Goal: Information Seeking & Learning: Compare options

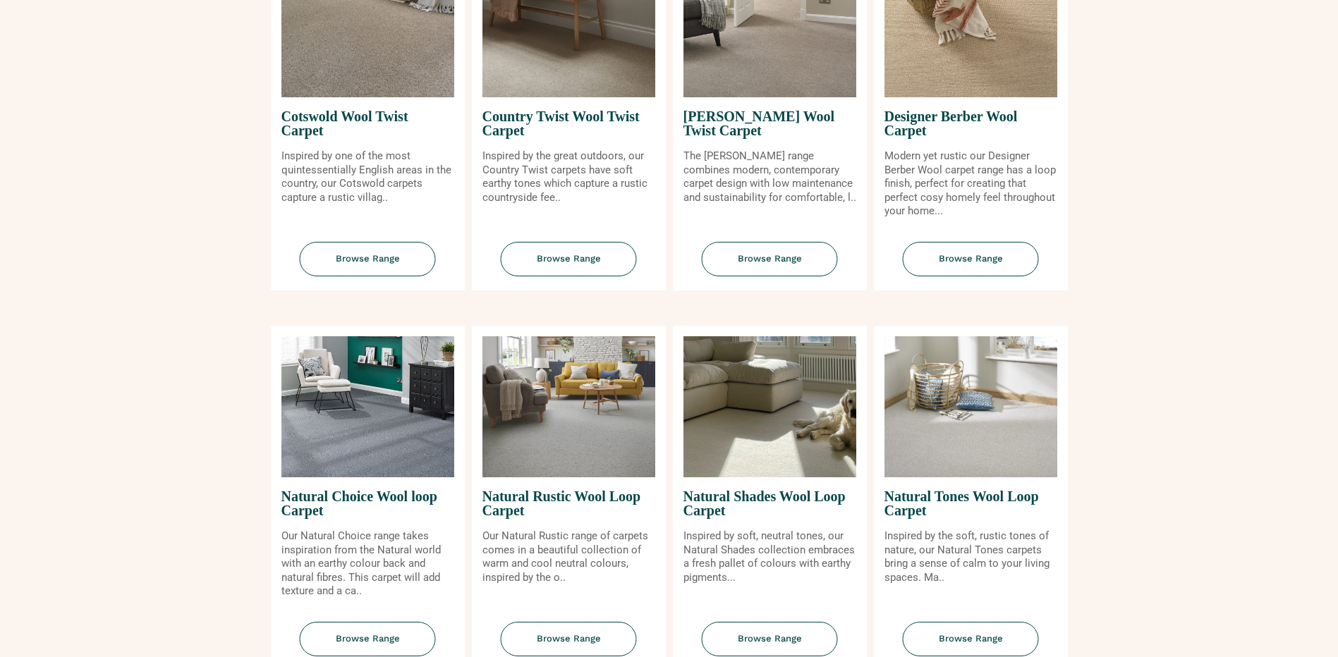
scroll to position [776, 0]
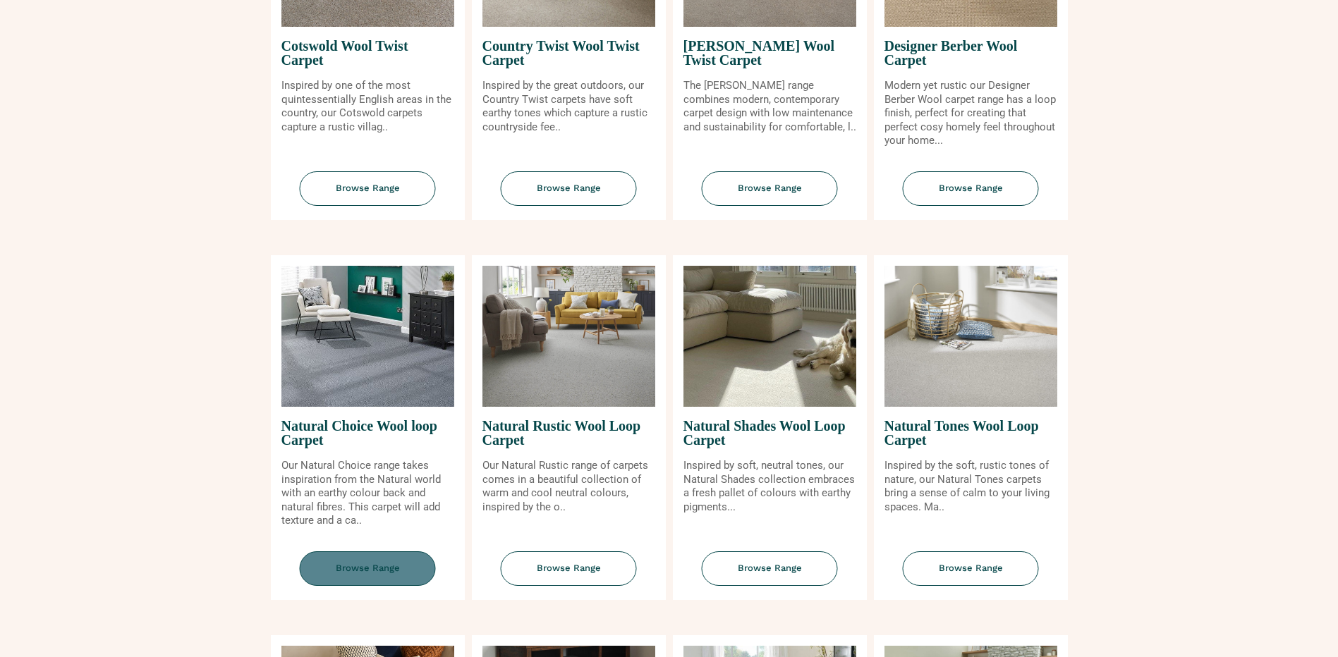
click at [390, 571] on span "Browse Range" at bounding box center [368, 569] width 136 height 35
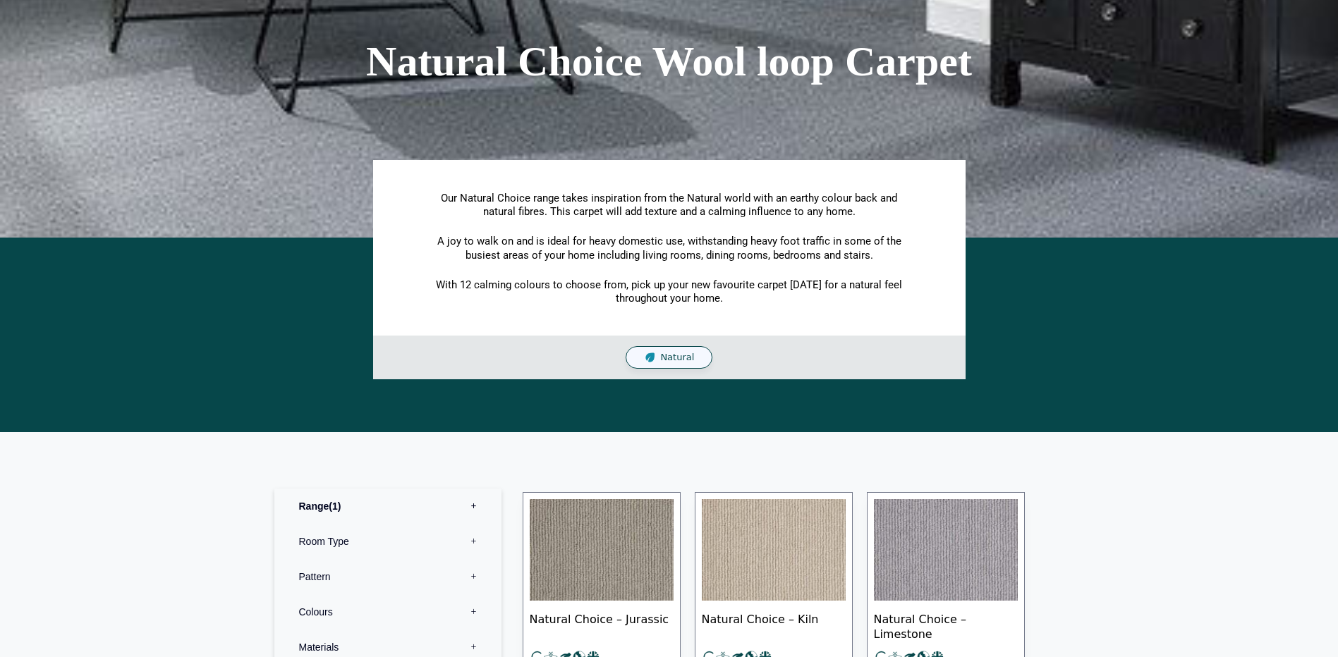
scroll to position [212, 0]
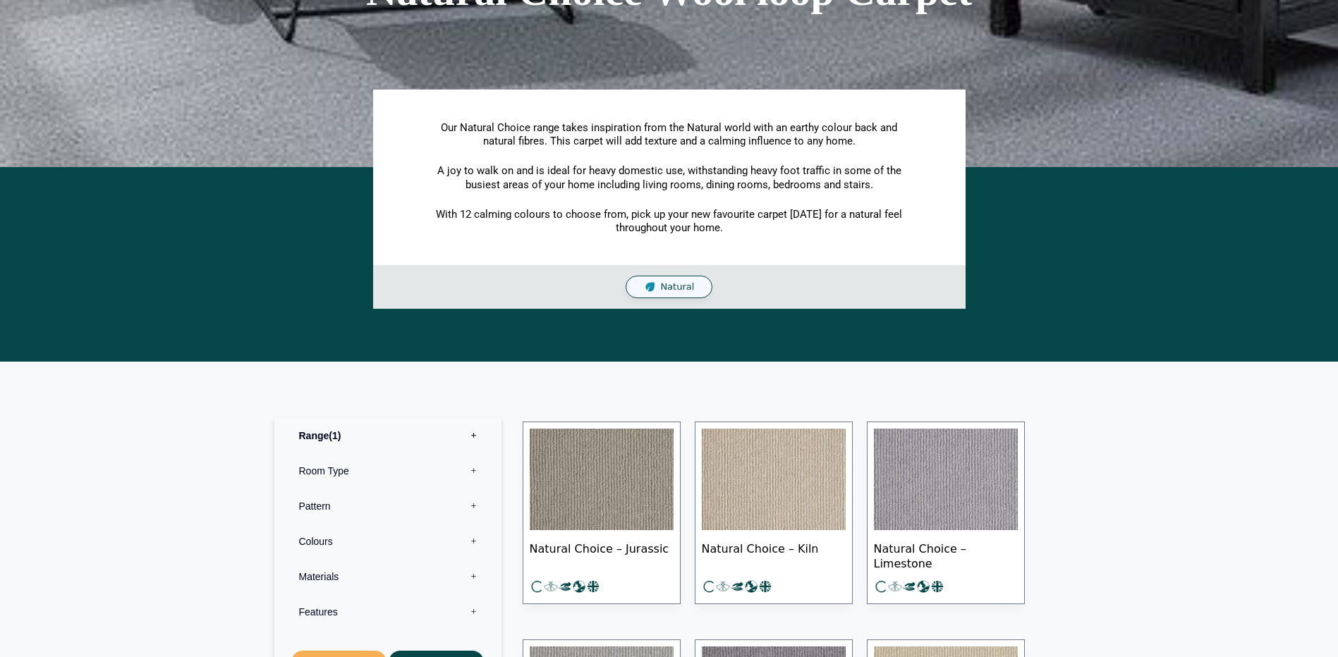
click at [734, 487] on img at bounding box center [774, 480] width 144 height 102
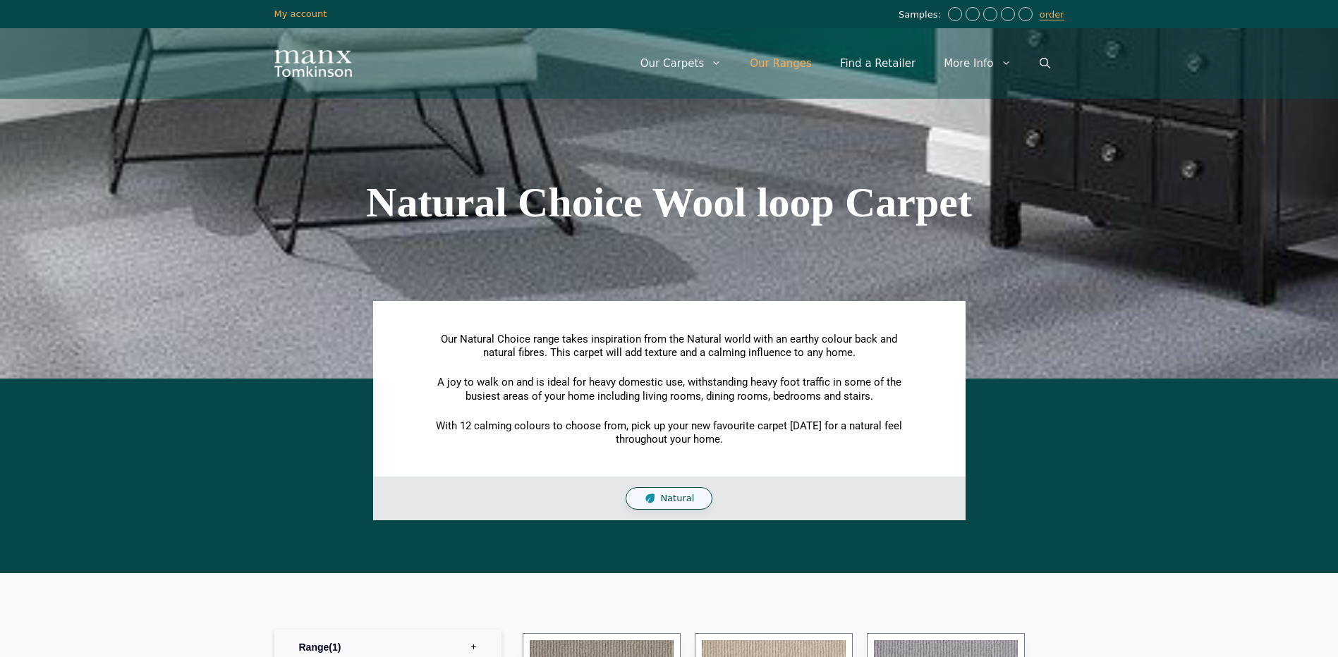
click at [818, 60] on link "Our Ranges" at bounding box center [781, 63] width 90 height 42
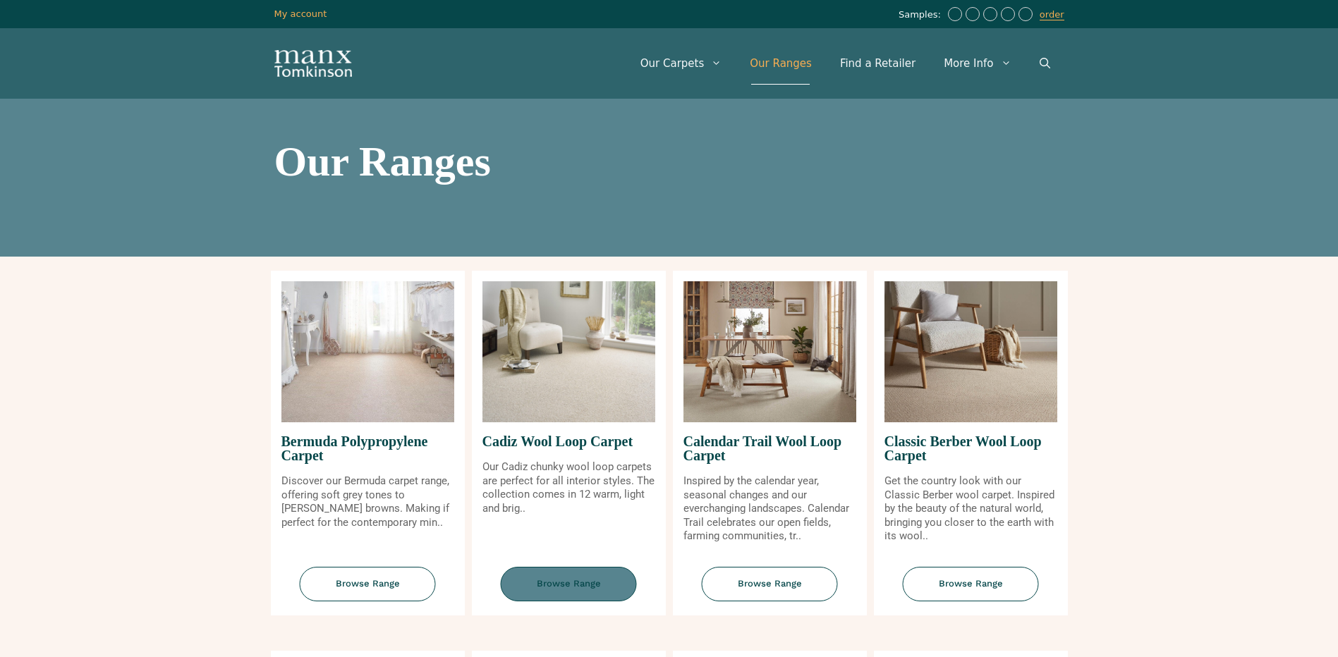
click at [583, 583] on span "Browse Range" at bounding box center [569, 584] width 136 height 35
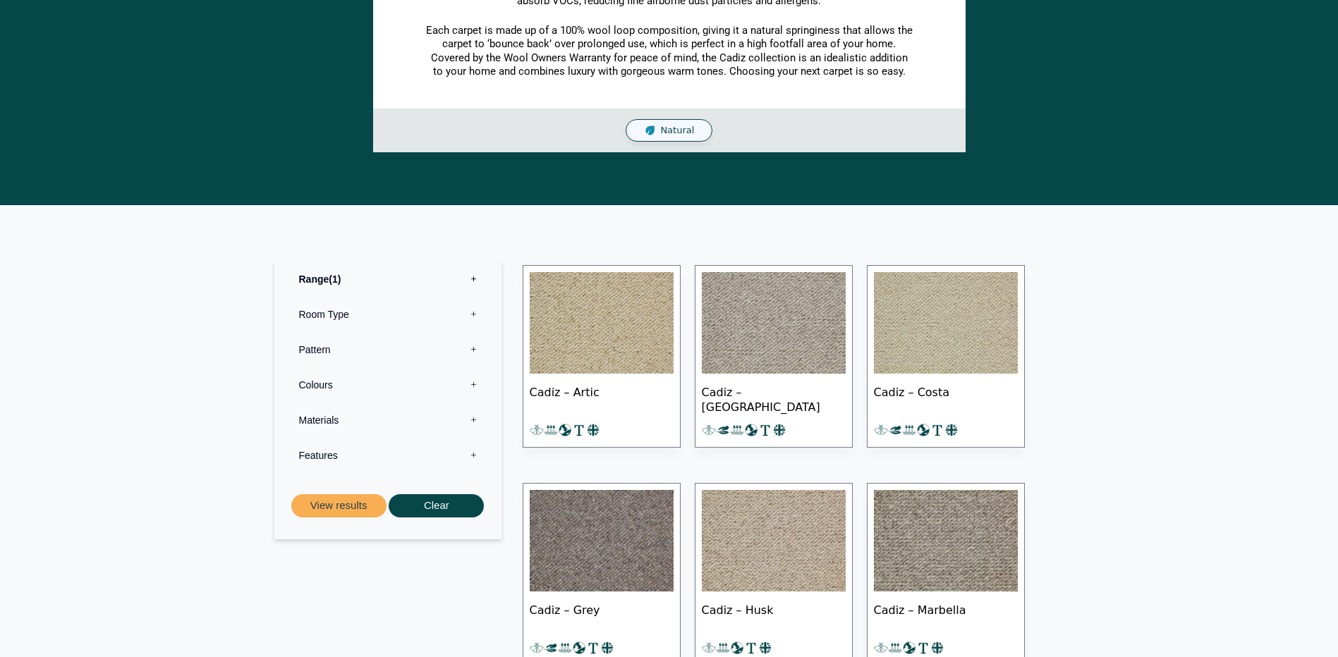
scroll to position [494, 0]
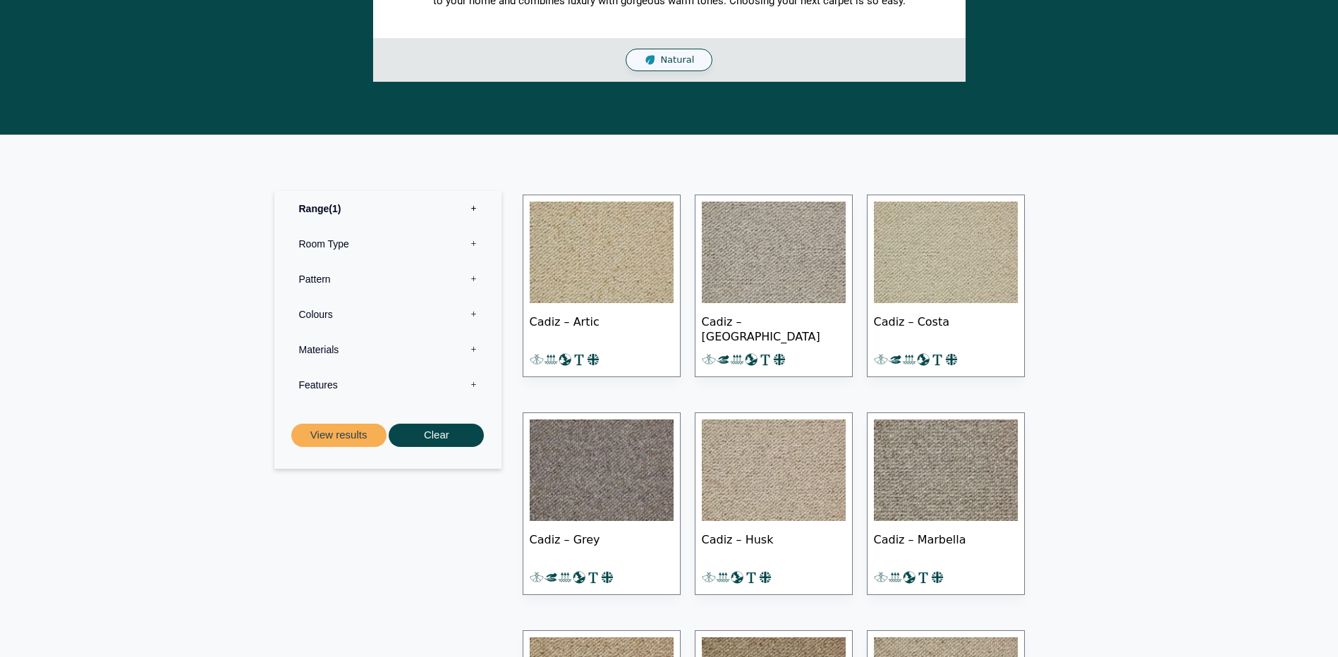
click at [717, 501] on img at bounding box center [774, 471] width 144 height 102
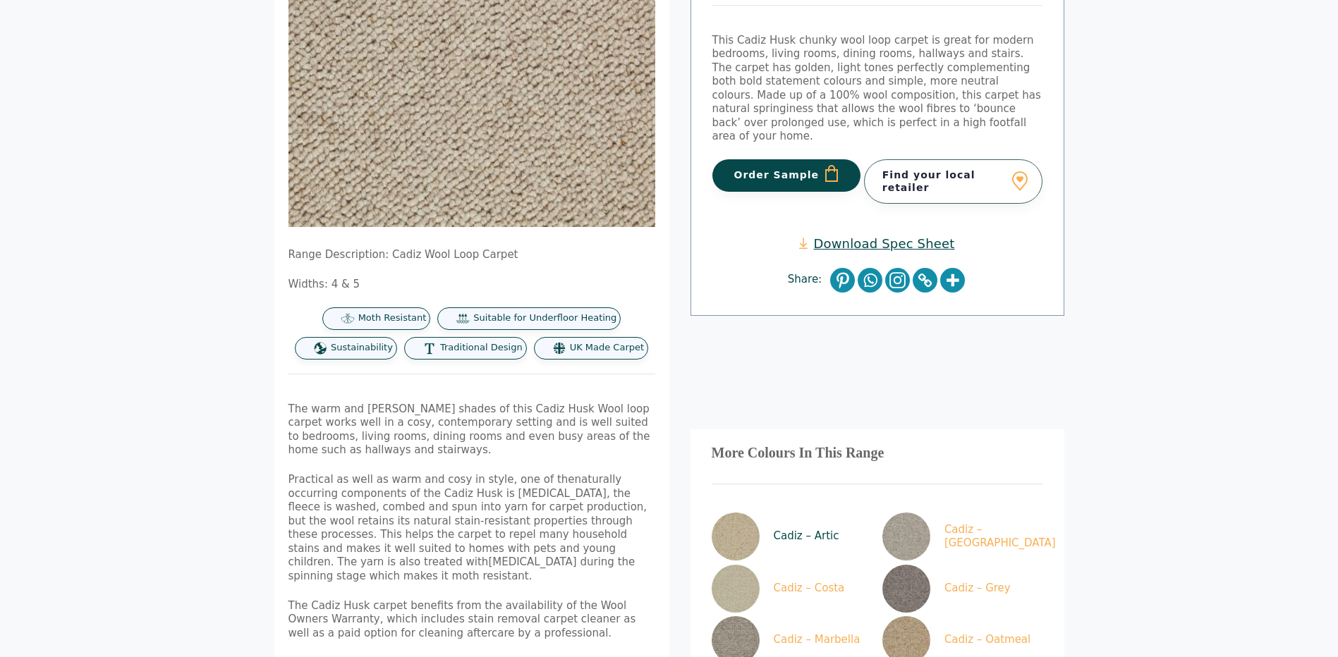
scroll to position [282, 0]
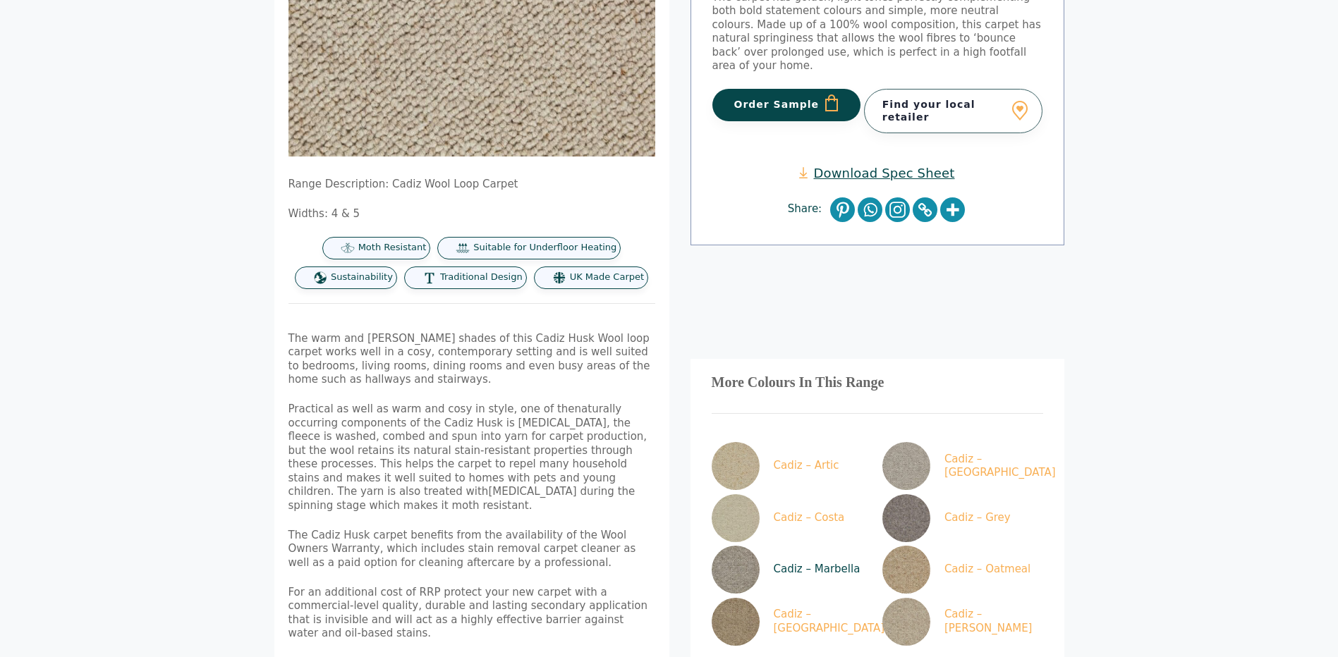
click at [741, 546] on img at bounding box center [736, 570] width 48 height 48
